Goal: Information Seeking & Learning: Find specific fact

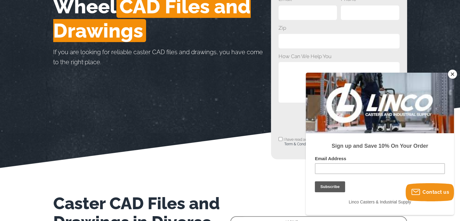
scroll to position [155, 0]
click at [454, 73] on button "Close" at bounding box center [452, 74] width 9 height 9
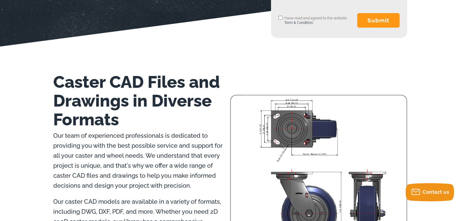
scroll to position [273, 0]
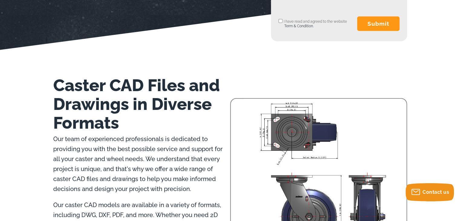
click at [348, 139] on img at bounding box center [323, 175] width 168 height 153
click at [314, 129] on img at bounding box center [323, 175] width 168 height 153
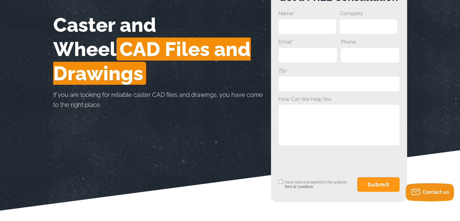
scroll to position [113, 0]
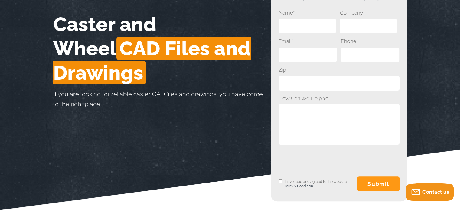
click at [151, 54] on span "CAD Files and Drawings" at bounding box center [151, 60] width 197 height 47
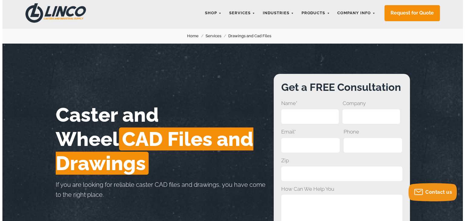
scroll to position [0, 0]
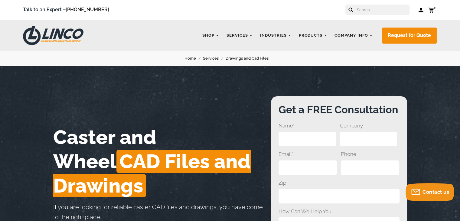
click at [379, 9] on input "text" at bounding box center [382, 10] width 53 height 11
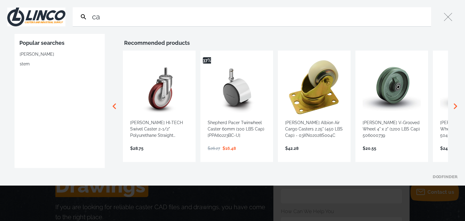
type input "ca"
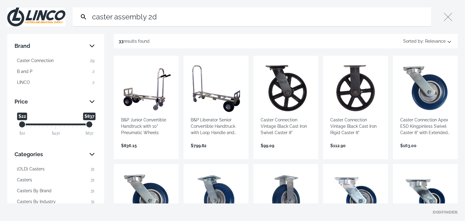
type input "caster assembly 2d"
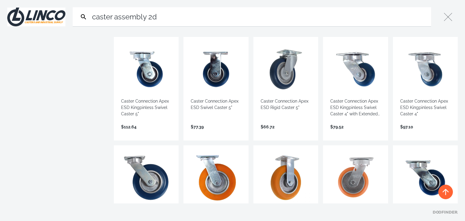
scroll to position [236, 0]
